Goal: Information Seeking & Learning: Learn about a topic

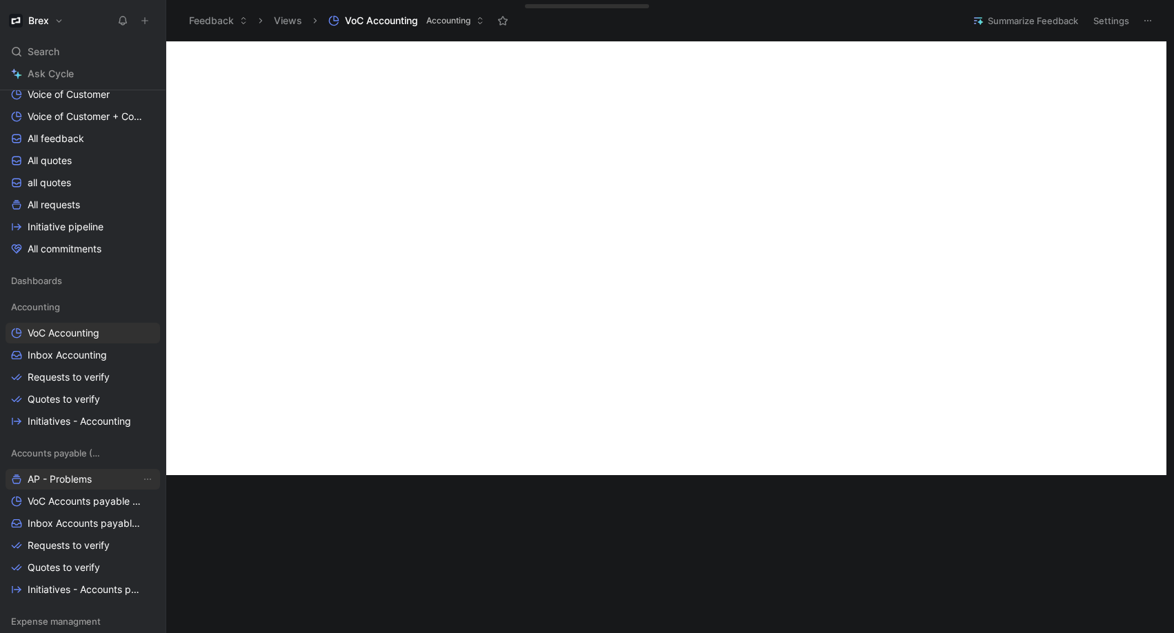
scroll to position [249, 0]
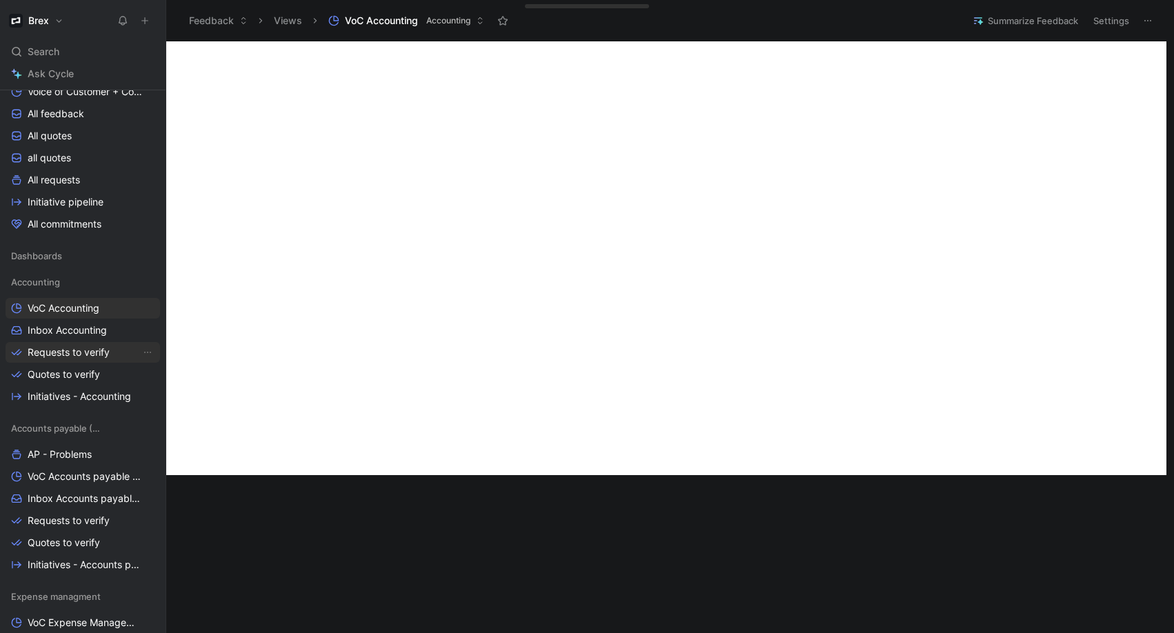
click at [76, 355] on span "Requests to verify" at bounding box center [69, 353] width 82 height 14
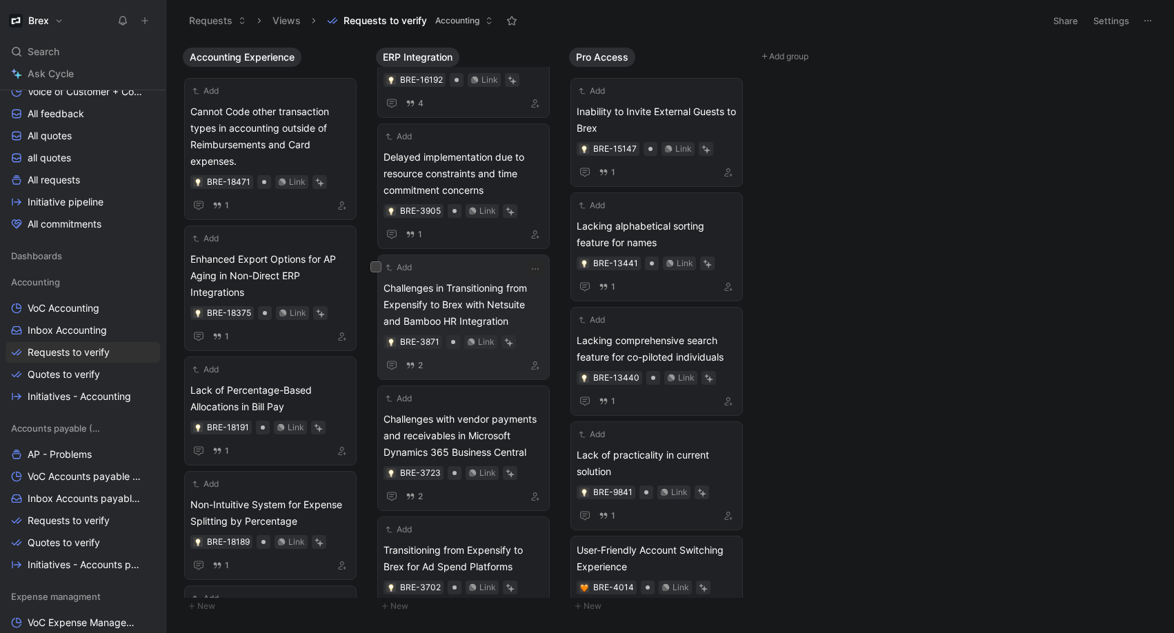
scroll to position [99, 0]
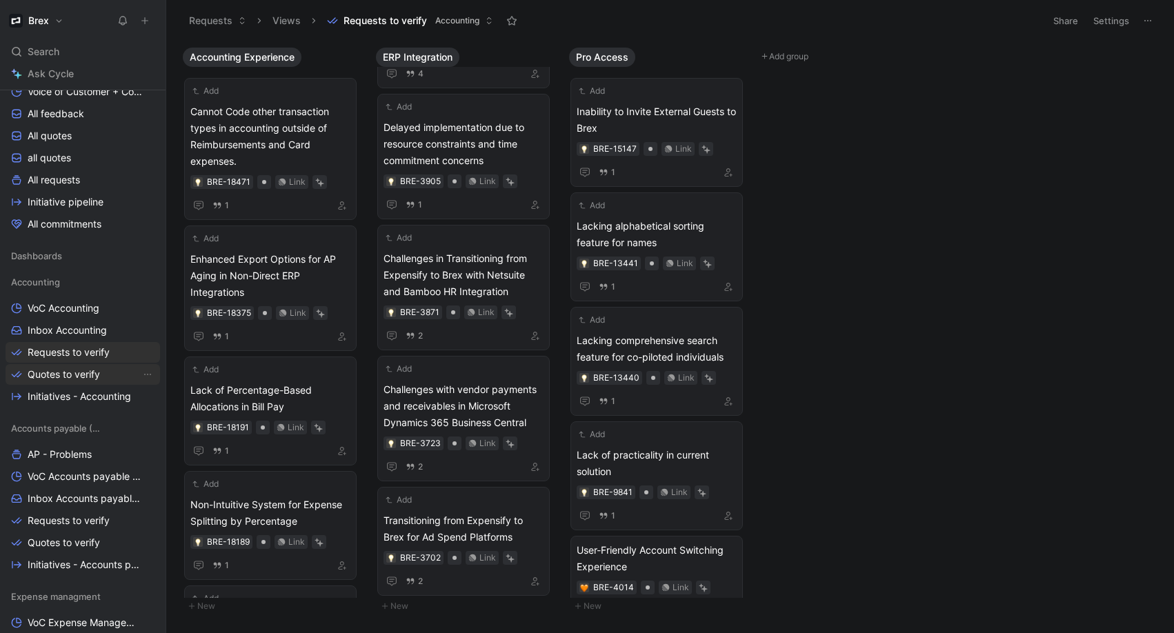
click at [50, 374] on span "Quotes to verify" at bounding box center [64, 375] width 72 height 14
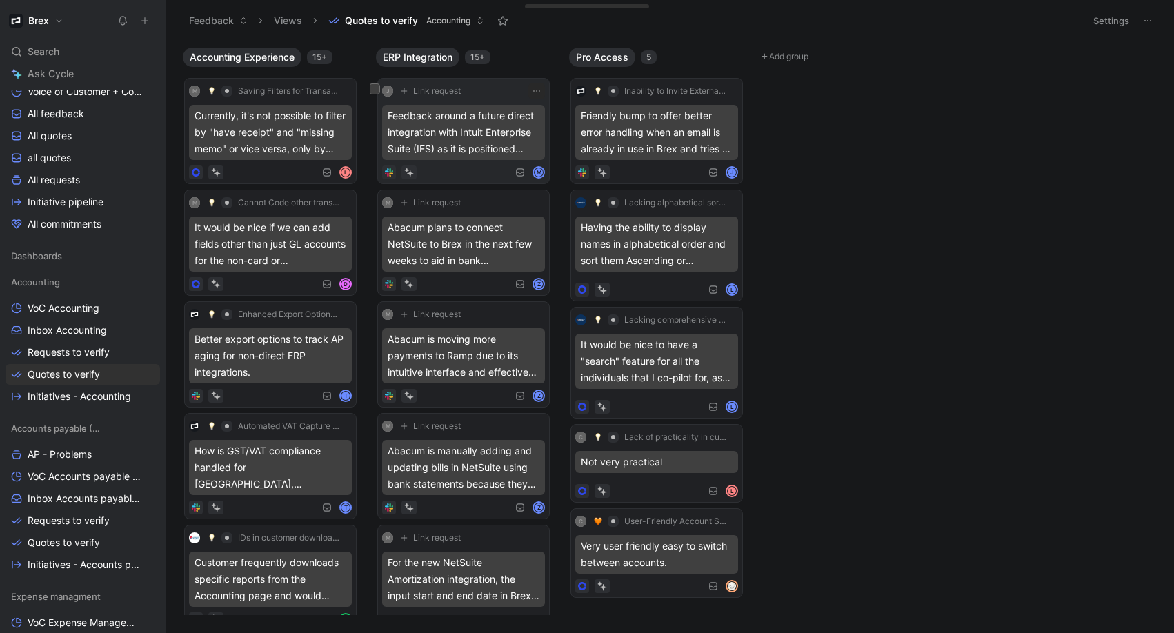
click at [487, 156] on div "Feedback around a future direct integration with Intuit Enterprise Suite (IES) …" at bounding box center [463, 132] width 163 height 55
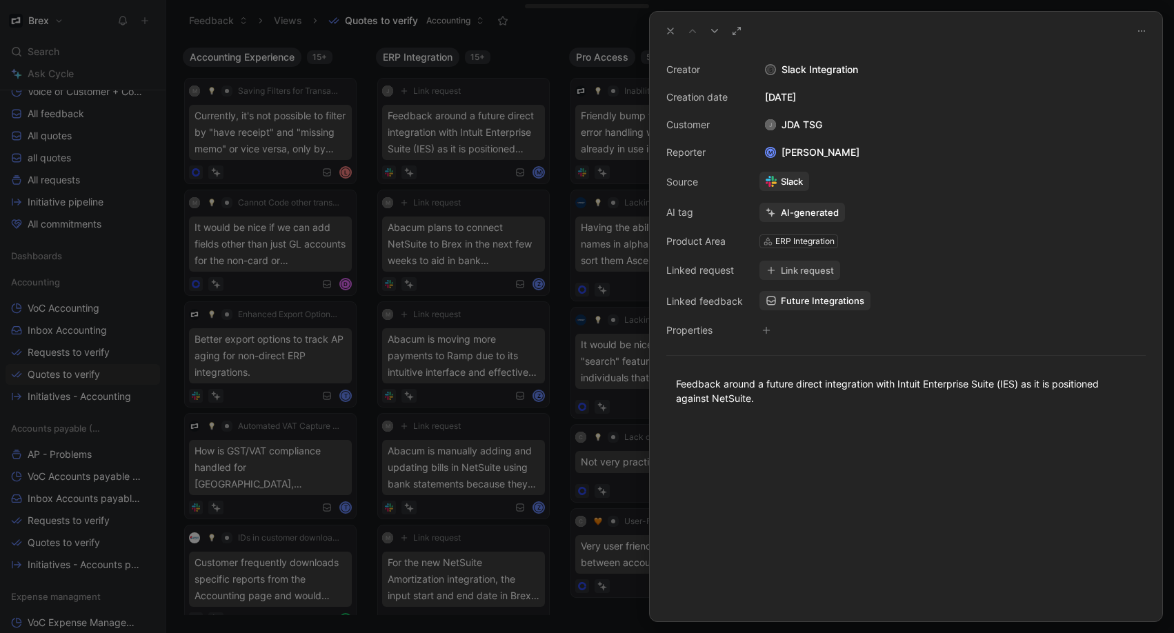
click at [671, 32] on icon at bounding box center [670, 31] width 11 height 11
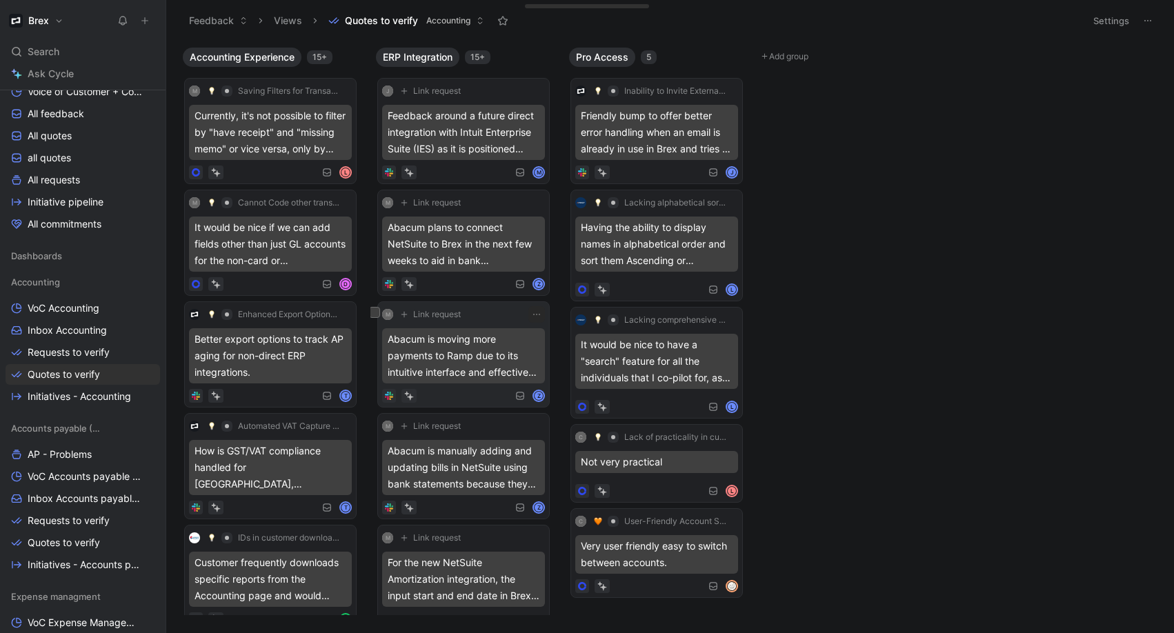
click at [474, 372] on div "Abacum is moving more payments to Ramp due to its intuitive interface and effec…" at bounding box center [463, 355] width 163 height 55
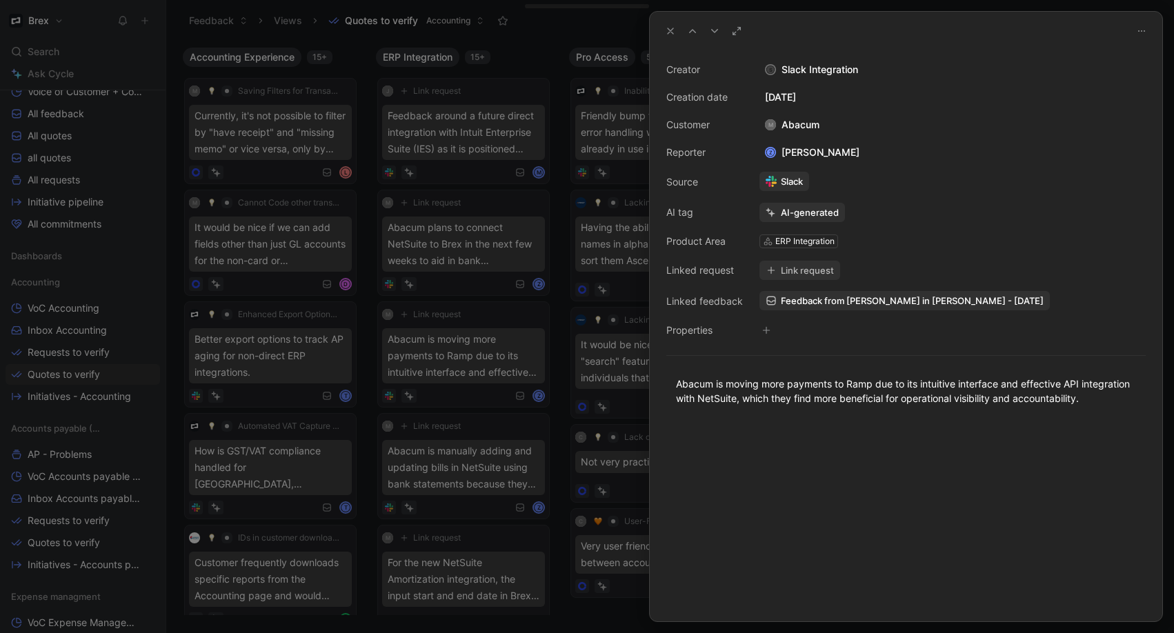
click at [520, 358] on div at bounding box center [587, 316] width 1174 height 633
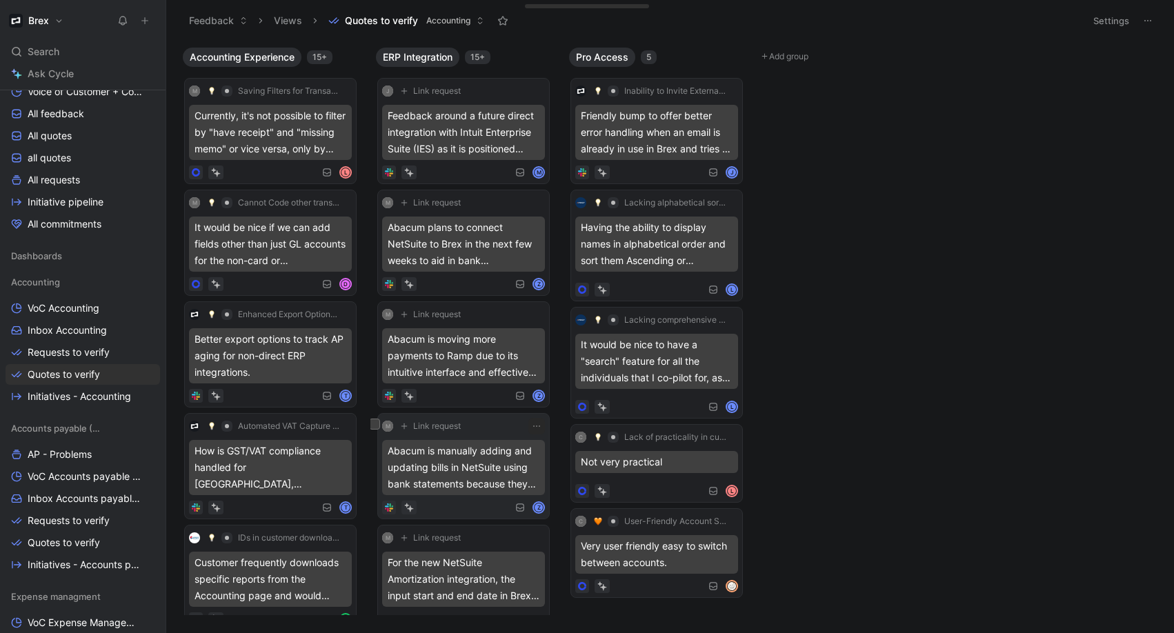
click at [470, 460] on div "Abacum is manually adding and updating bills in NetSuite using bank statements …" at bounding box center [463, 467] width 163 height 55
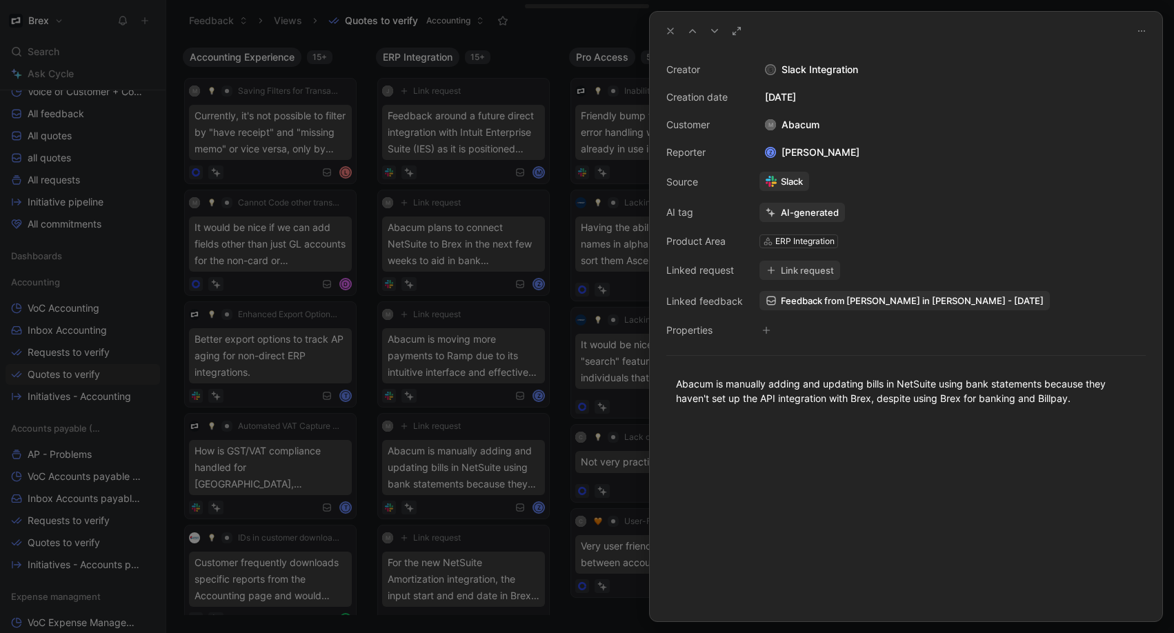
click at [547, 453] on div at bounding box center [587, 316] width 1174 height 633
